Goal: Task Accomplishment & Management: Use online tool/utility

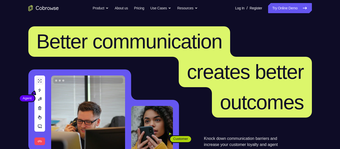
click at [288, 9] on link "Try Online Demo" at bounding box center [289, 8] width 43 height 10
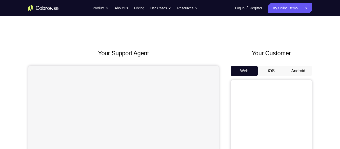
click at [299, 70] on button "Android" at bounding box center [297, 71] width 27 height 10
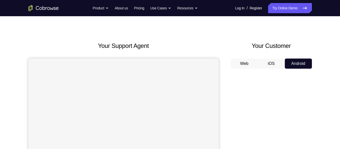
scroll to position [15, 0]
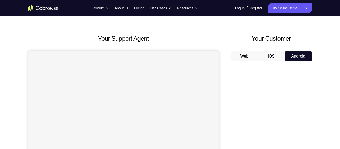
drag, startPoint x: 308, startPoint y: 37, endPoint x: 235, endPoint y: 31, distance: 73.1
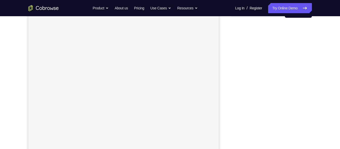
scroll to position [58, 0]
